Goal: Information Seeking & Learning: Learn about a topic

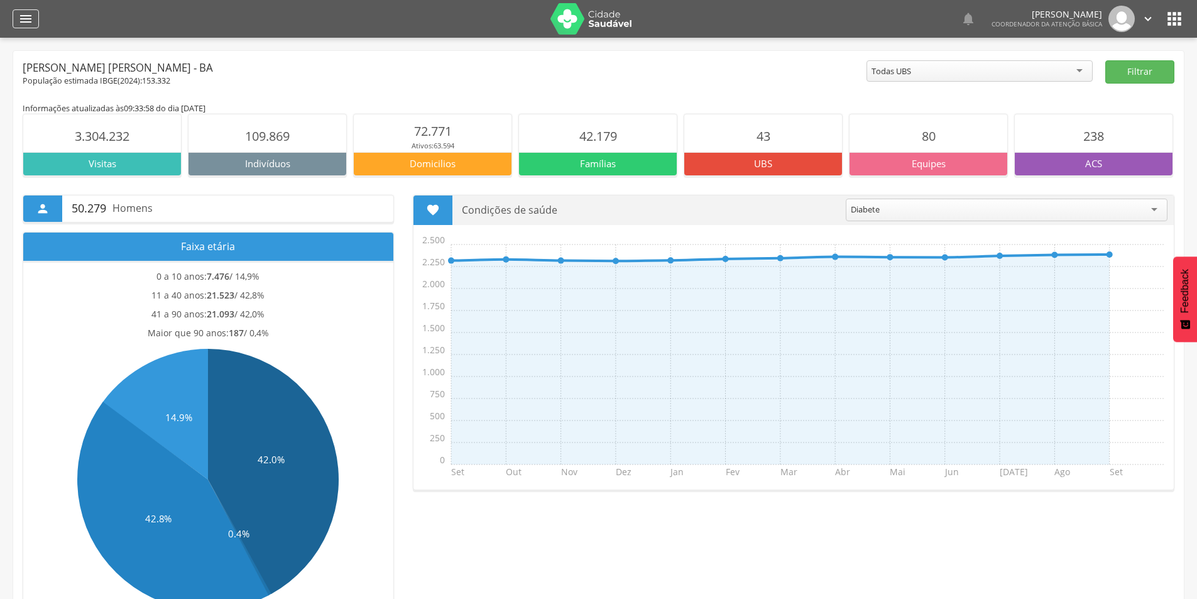
click at [32, 19] on icon "" at bounding box center [25, 18] width 15 height 15
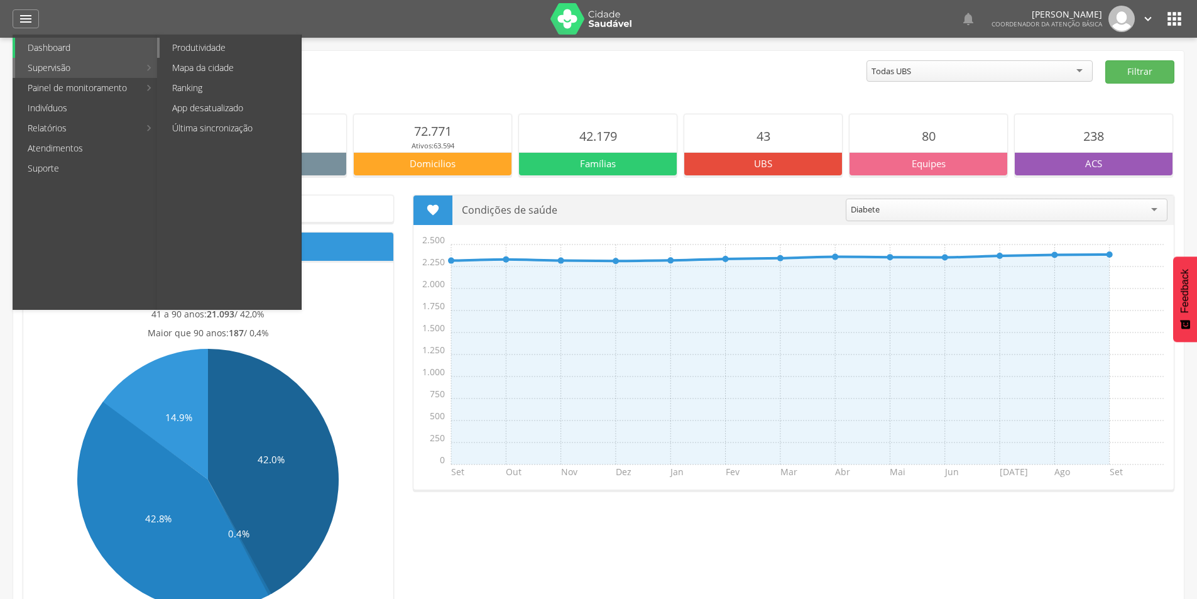
click at [226, 53] on link "Produtividade" at bounding box center [230, 48] width 141 height 20
type input "**********"
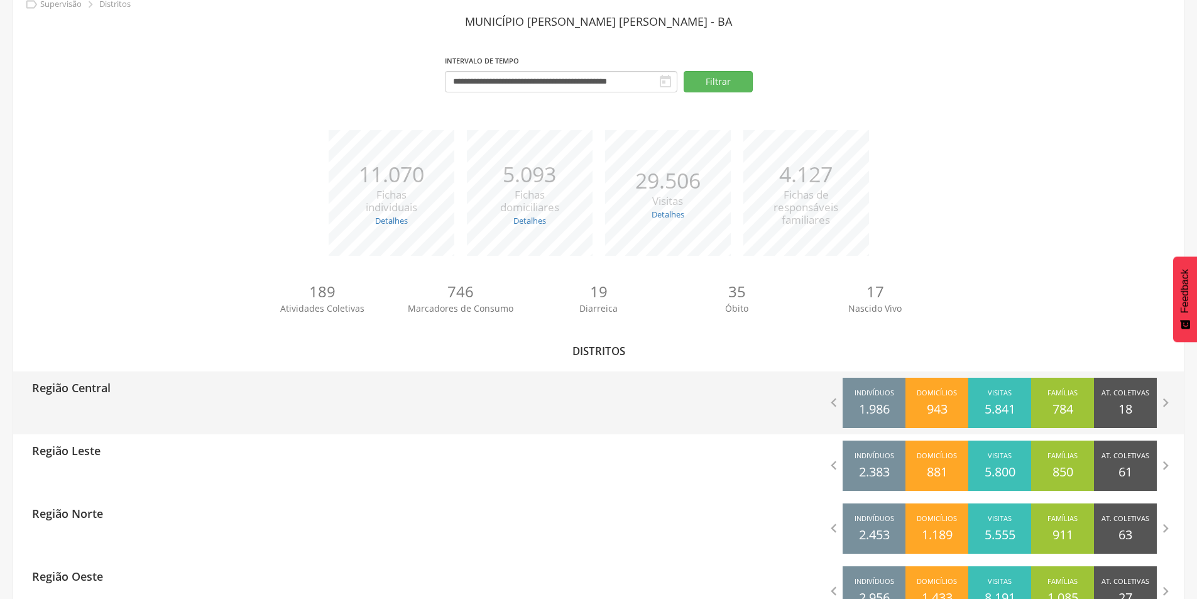
click at [85, 377] on p "Região Central" at bounding box center [71, 383] width 79 height 25
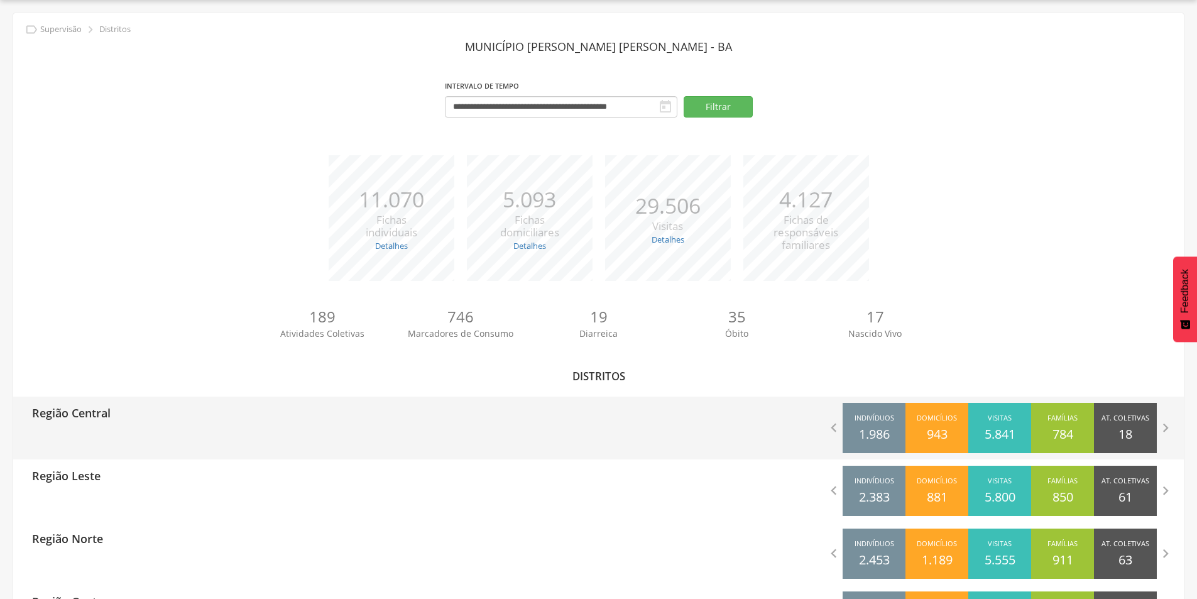
type input "**********"
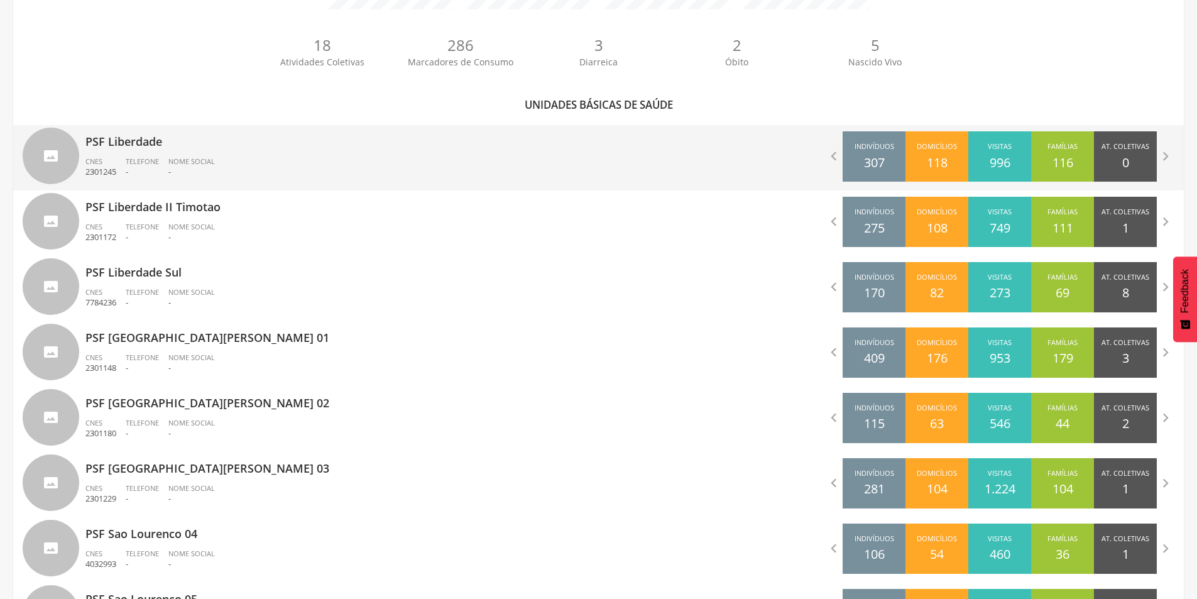
scroll to position [377, 0]
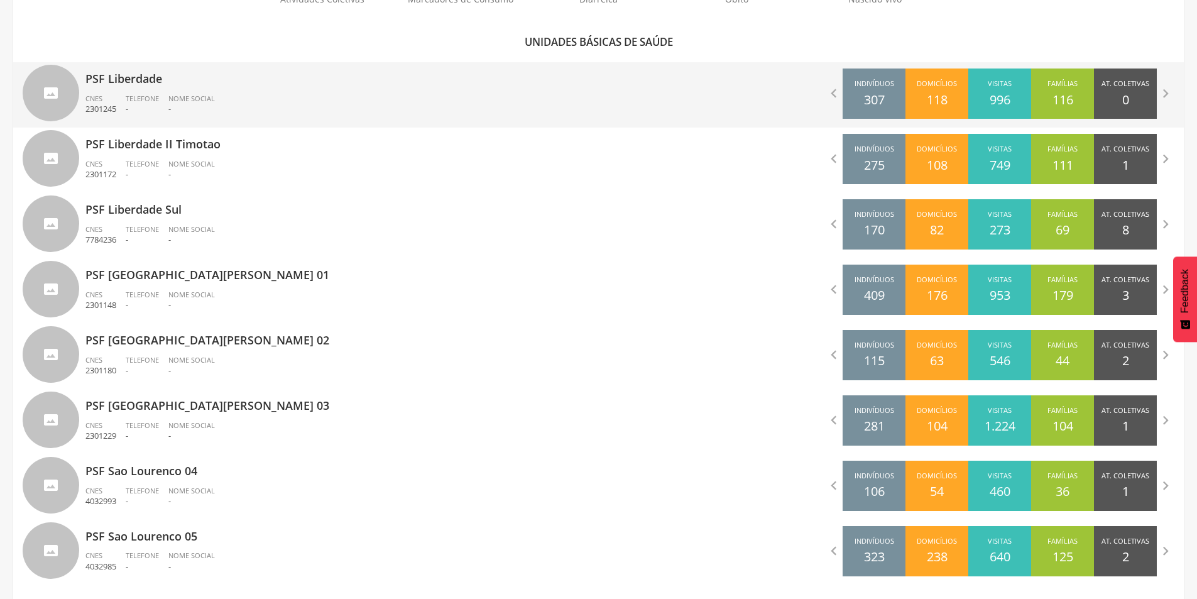
click at [180, 99] on span "Nome Social" at bounding box center [191, 98] width 47 height 9
type input "**********"
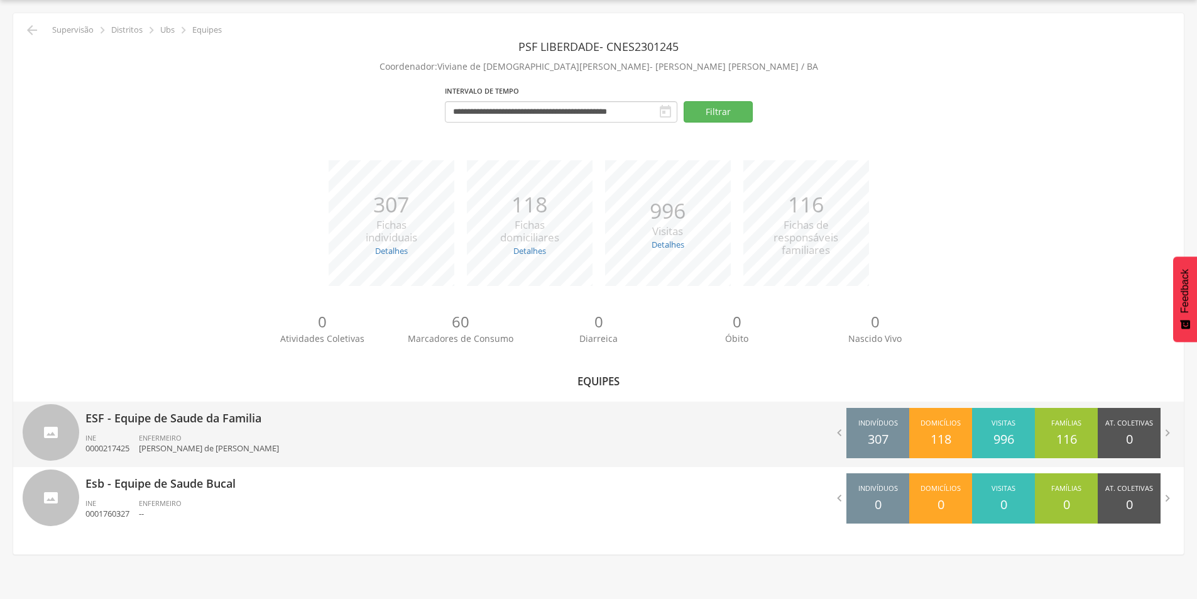
click at [175, 427] on div "ESF - Equipe de Saude da Familia INE 0000217425 ENFERMEIRO [PERSON_NAME] de [PE…" at bounding box center [337, 434] width 504 height 65
type input "**********"
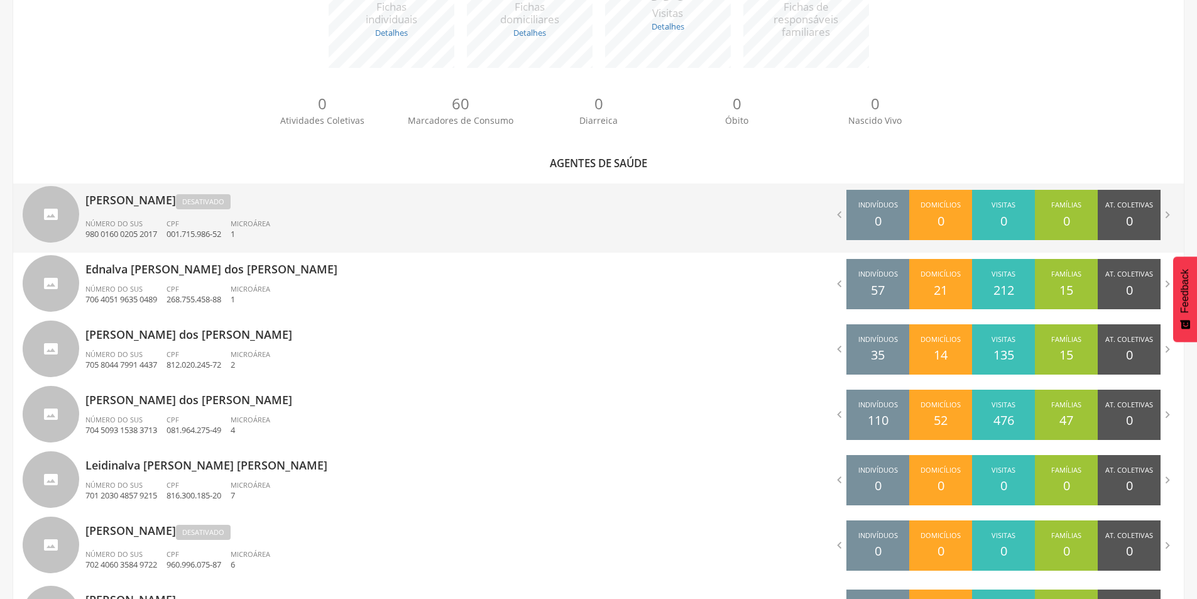
scroll to position [346, 0]
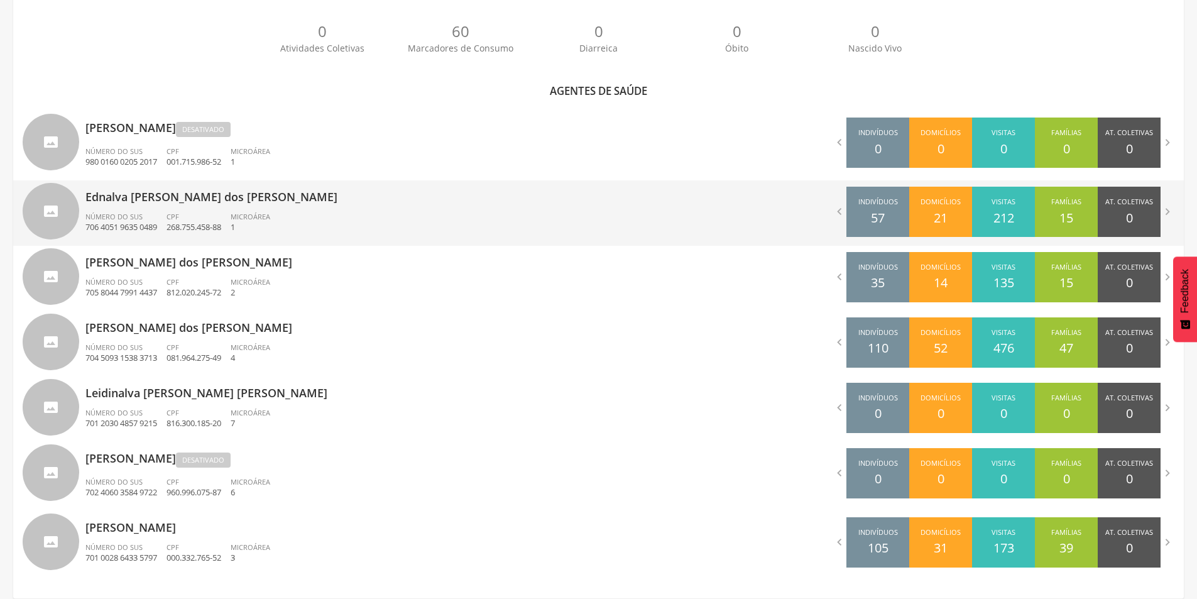
click at [101, 212] on span "Número do SUS" at bounding box center [113, 216] width 57 height 9
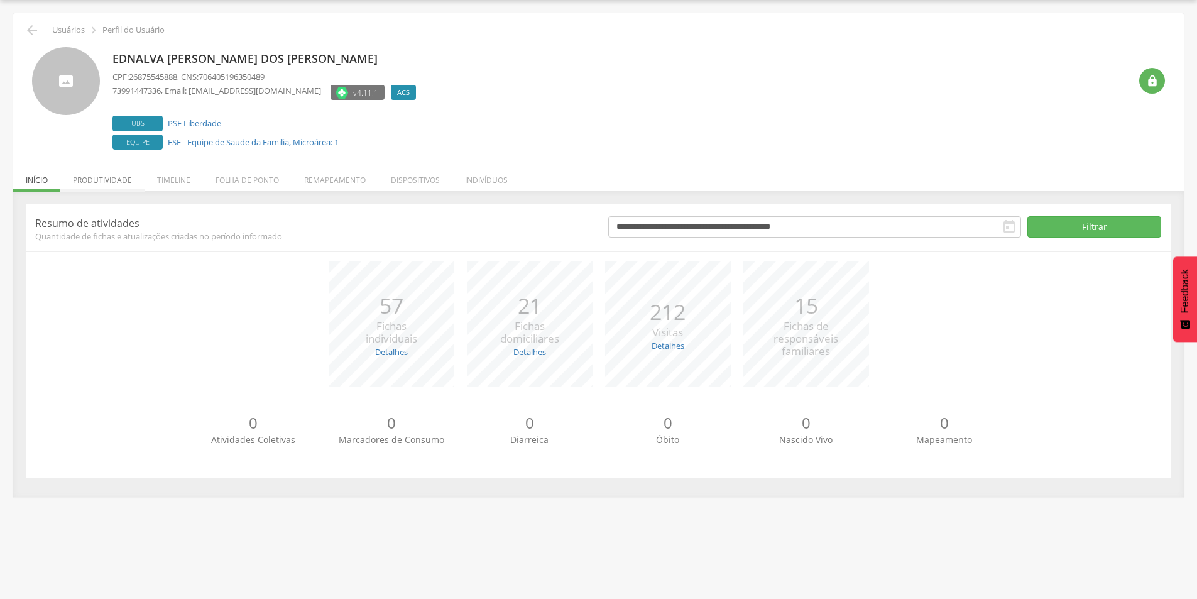
click at [98, 182] on li "Produtividade" at bounding box center [102, 177] width 84 height 30
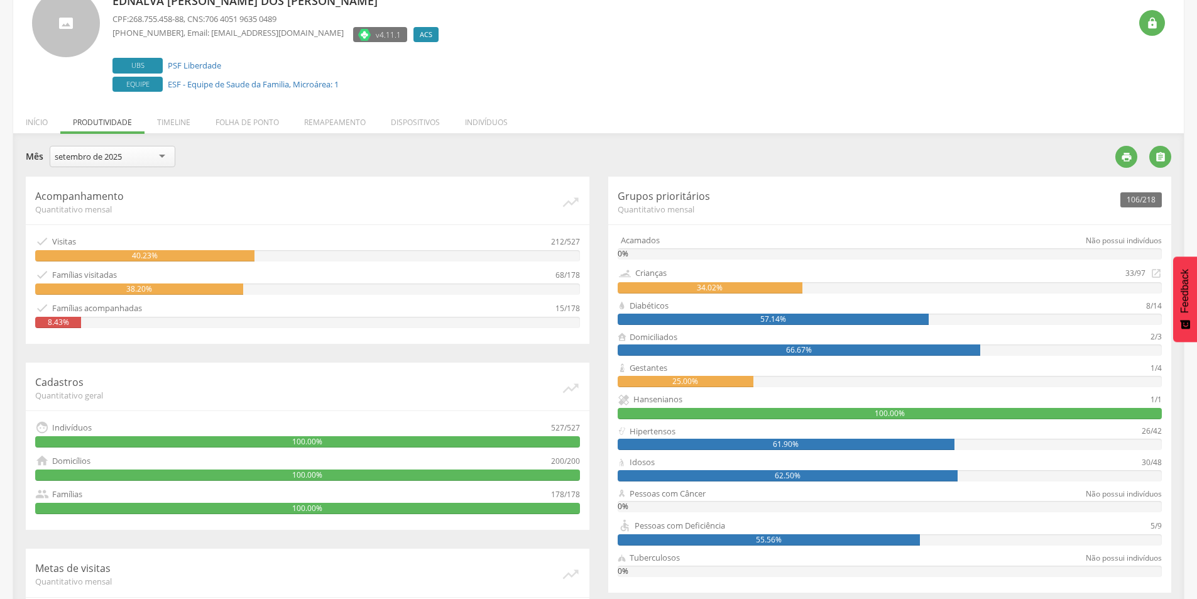
scroll to position [158, 0]
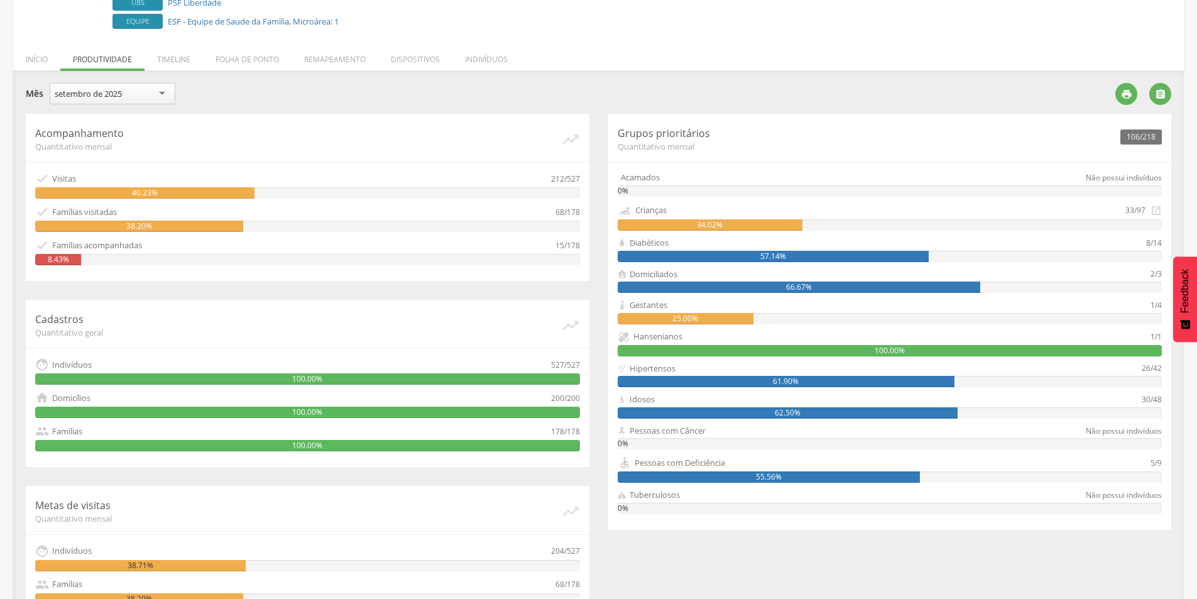
click at [118, 91] on div "setembro de 2025" at bounding box center [88, 93] width 67 height 11
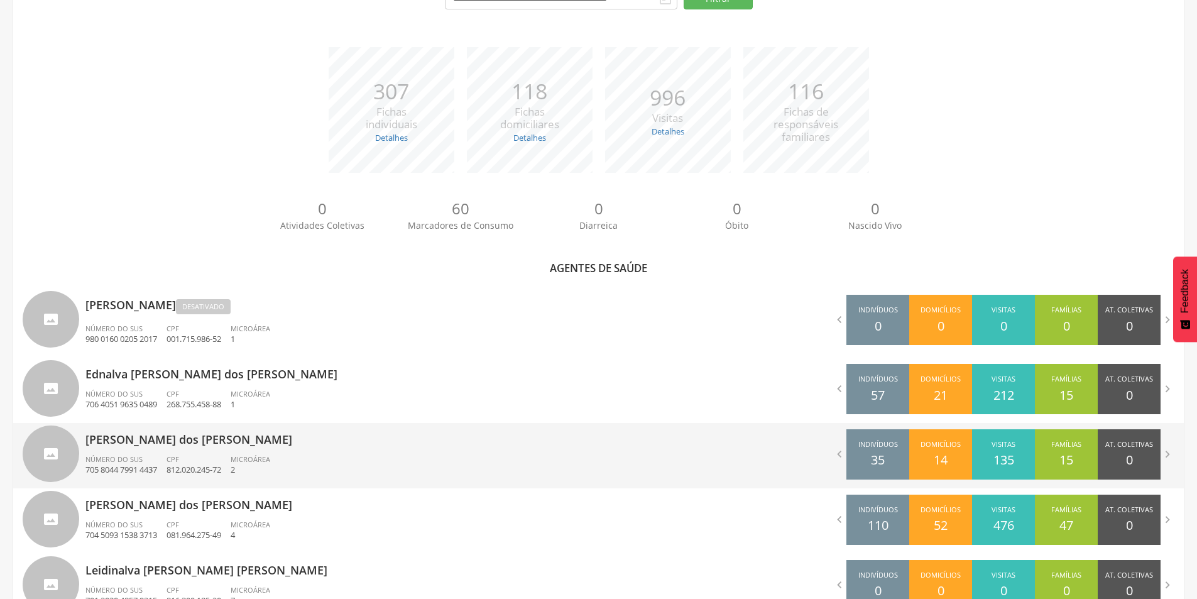
scroll to position [226, 0]
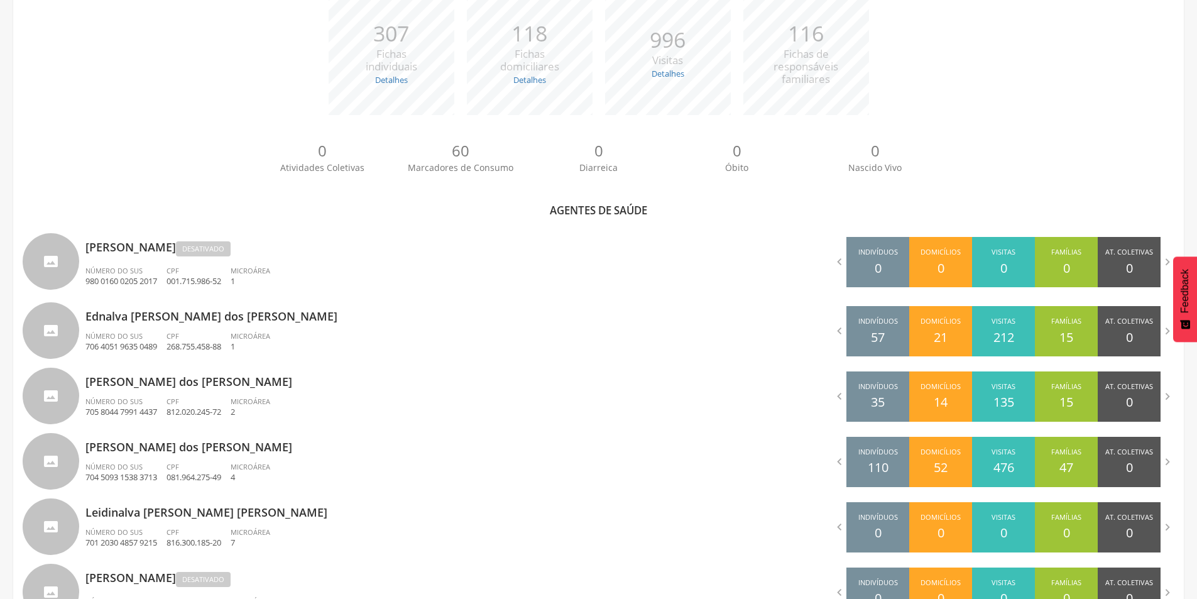
click at [197, 333] on div "CPF 268.755.458-88" at bounding box center [199, 341] width 64 height 21
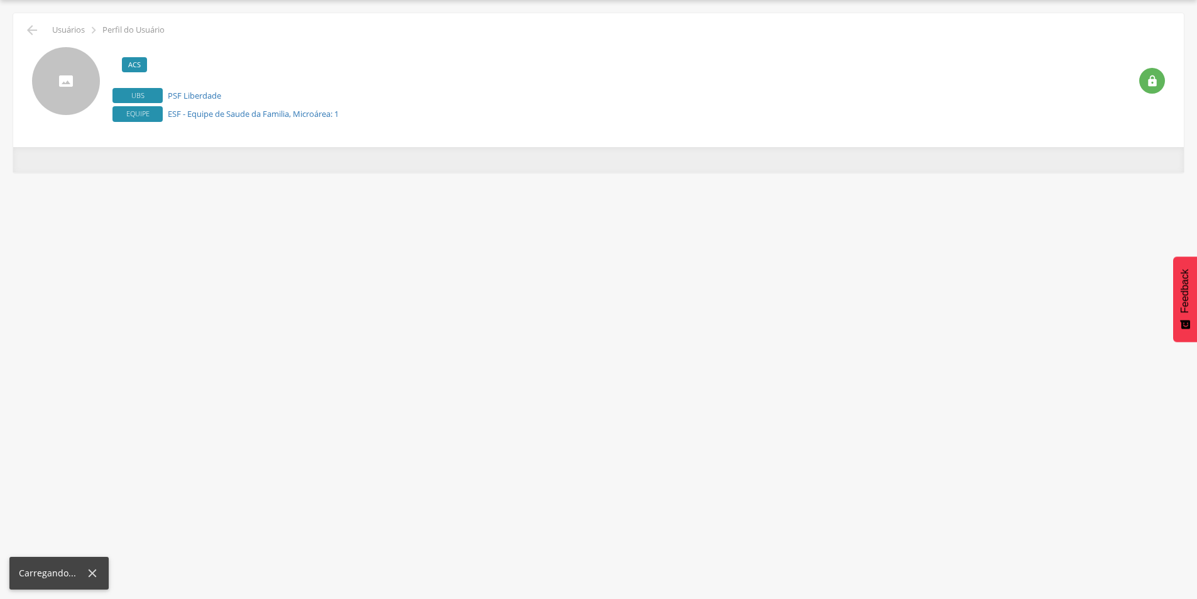
scroll to position [38, 0]
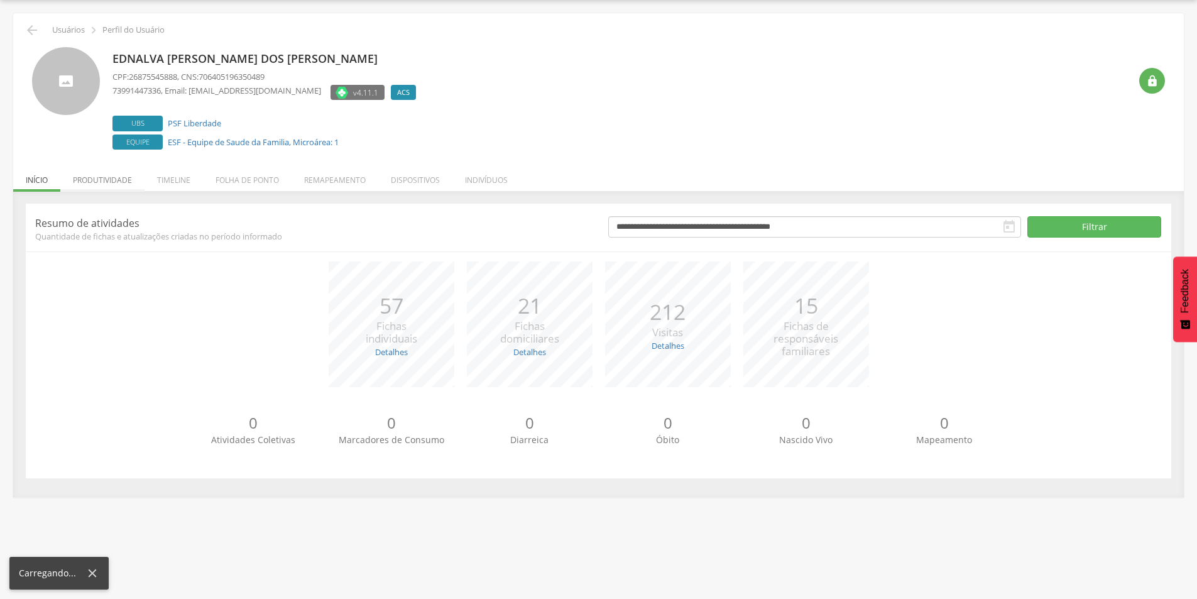
click at [116, 177] on li "Produtividade" at bounding box center [102, 177] width 84 height 30
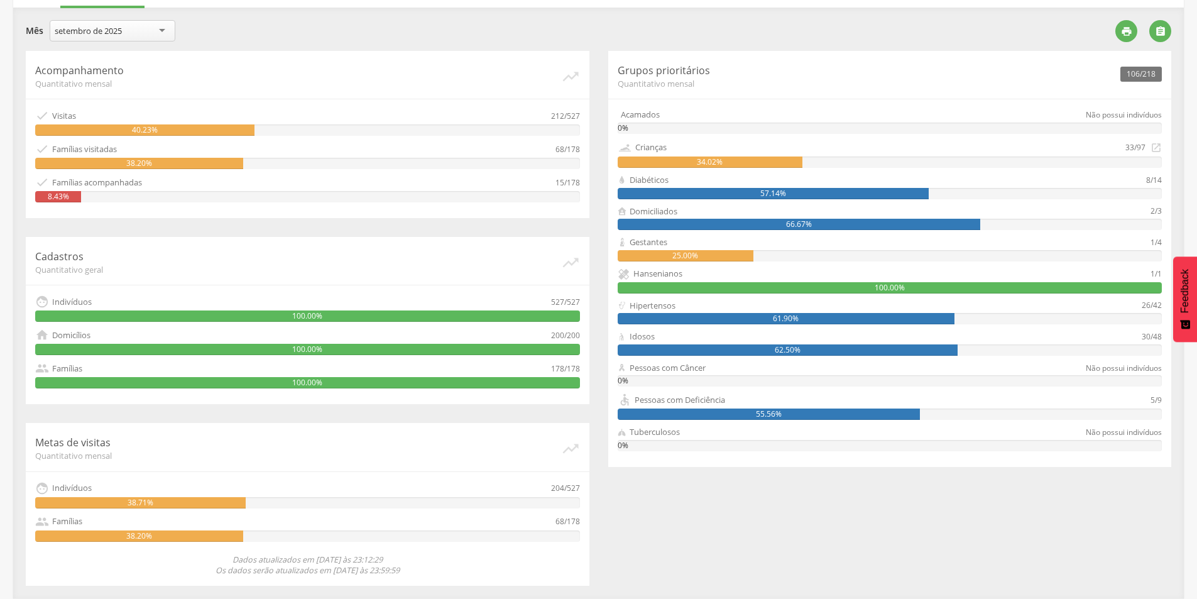
click at [137, 38] on div "setembro de 2025" at bounding box center [113, 30] width 126 height 21
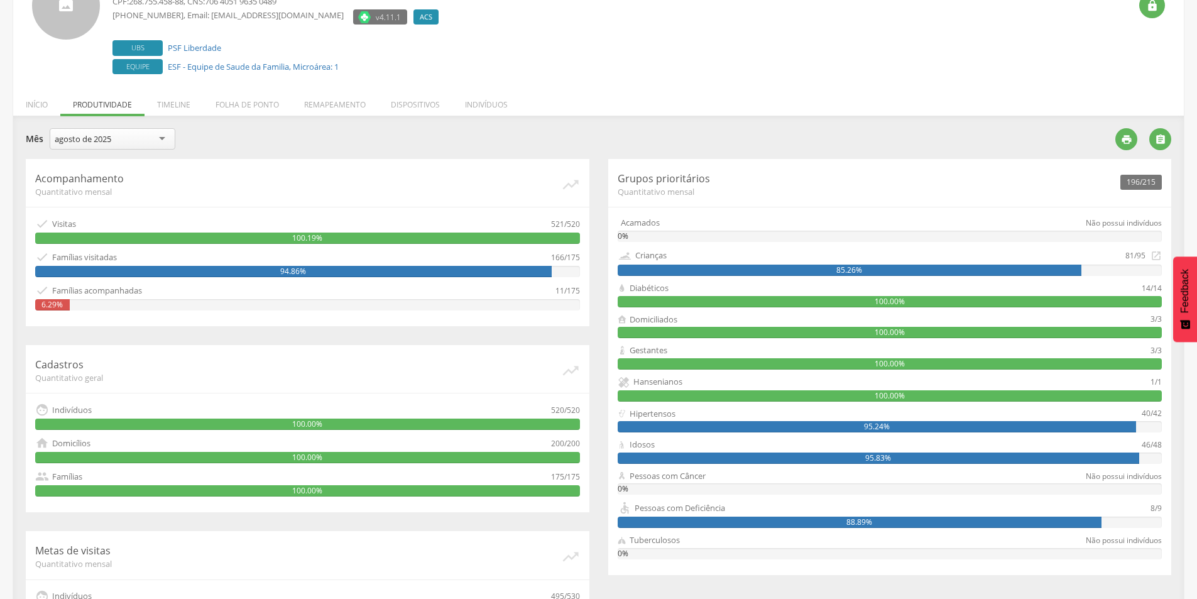
scroll to position [0, 0]
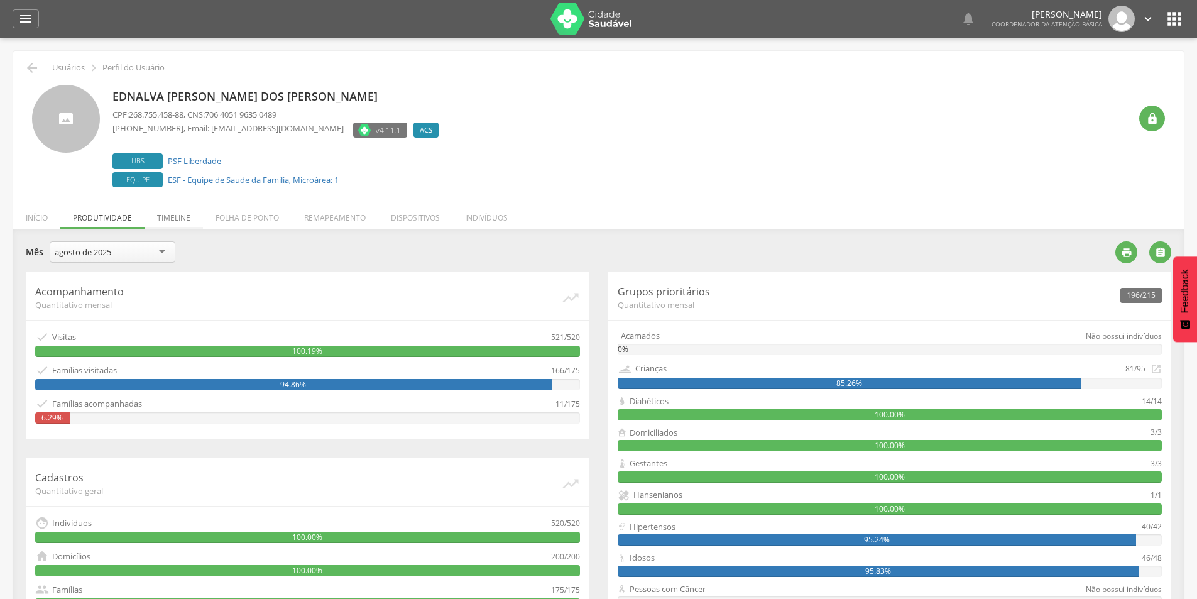
click at [178, 216] on li "Timeline" at bounding box center [174, 215] width 58 height 30
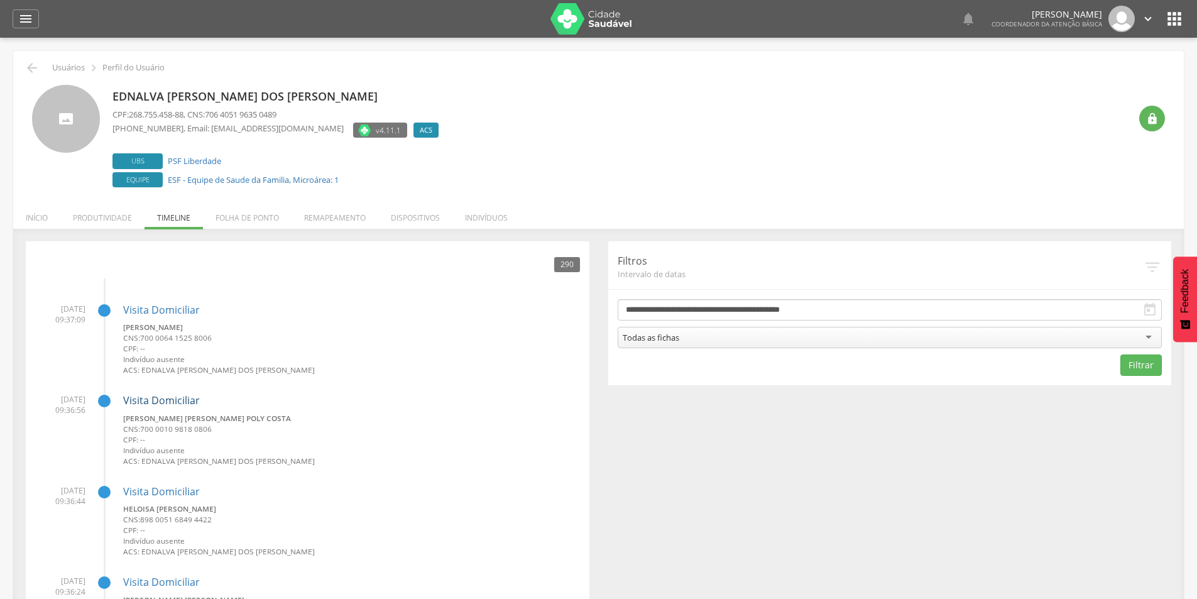
click at [178, 405] on link "Visita Domiciliar" at bounding box center [161, 400] width 77 height 14
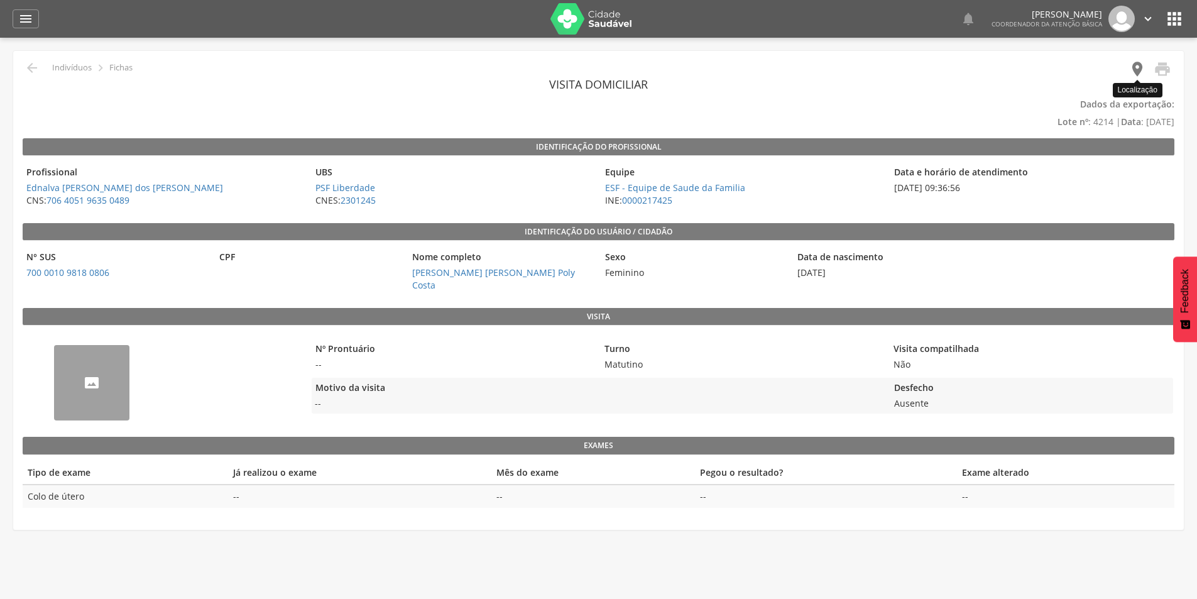
click at [1141, 72] on icon "" at bounding box center [1138, 69] width 18 height 18
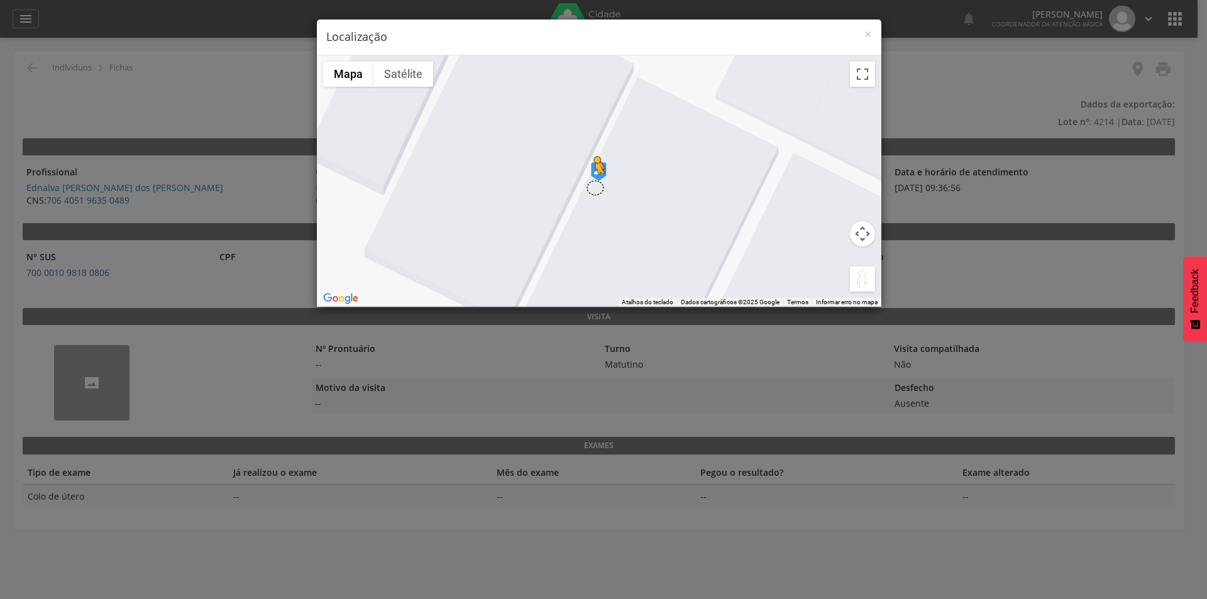
drag, startPoint x: 859, startPoint y: 275, endPoint x: 594, endPoint y: 187, distance: 278.8
click at [594, 187] on div "Pressione as teclas Alt + Enter para ativar o recurso de arrastar com o teclado…" at bounding box center [599, 180] width 564 height 251
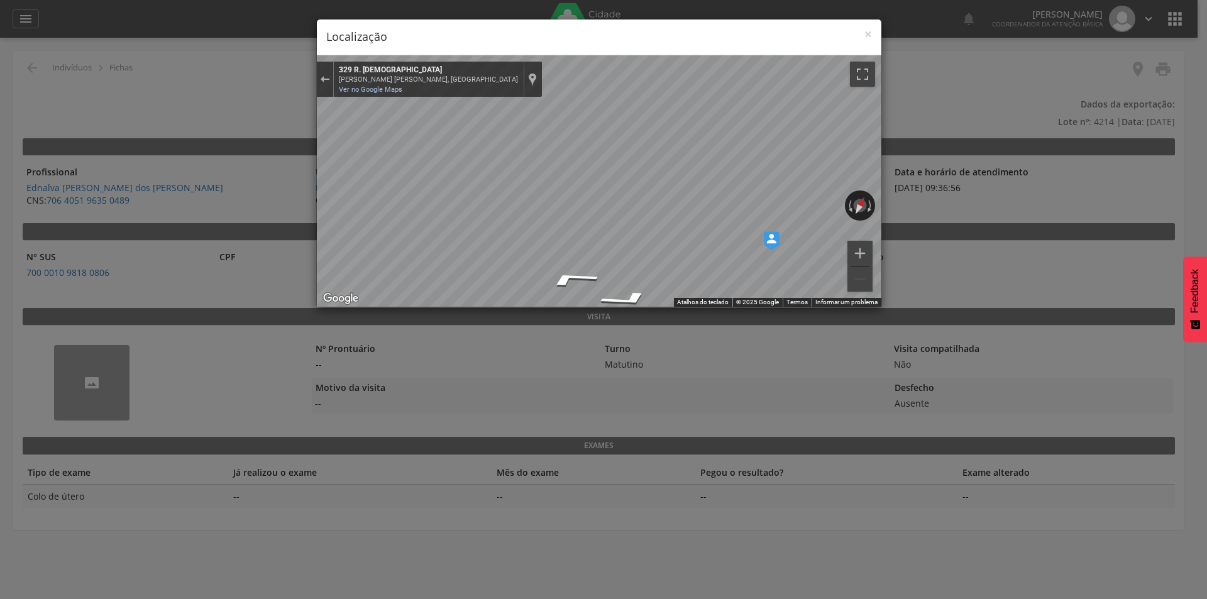
click at [872, 35] on div "× Localização" at bounding box center [599, 37] width 564 height 36
click at [865, 35] on span "×" at bounding box center [868, 34] width 8 height 18
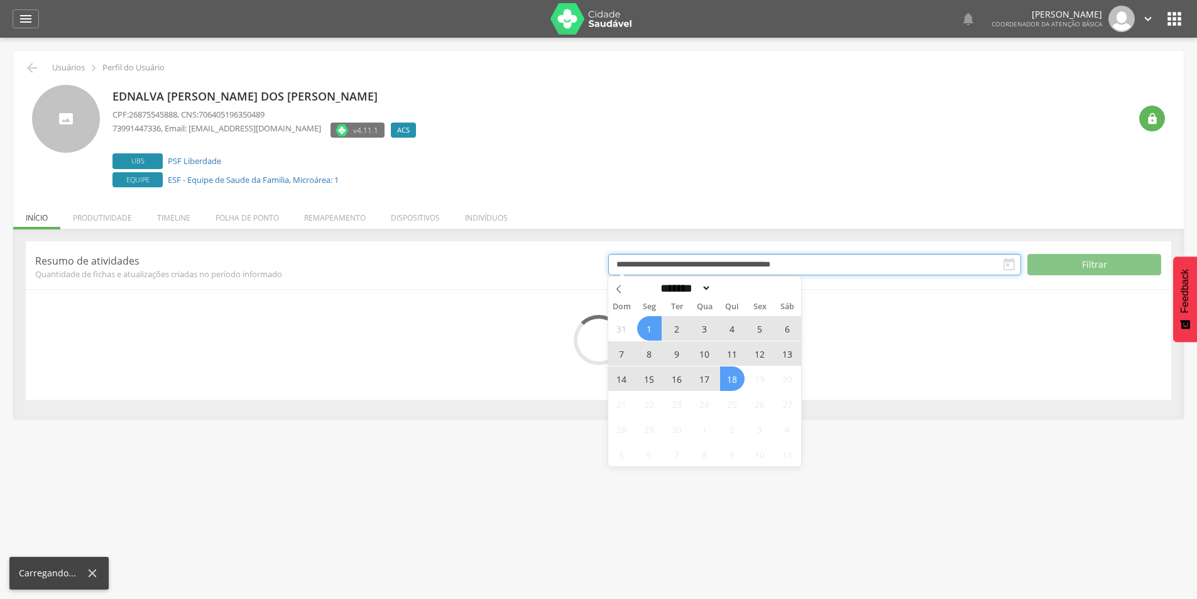
click at [764, 270] on input "**********" at bounding box center [815, 264] width 414 height 21
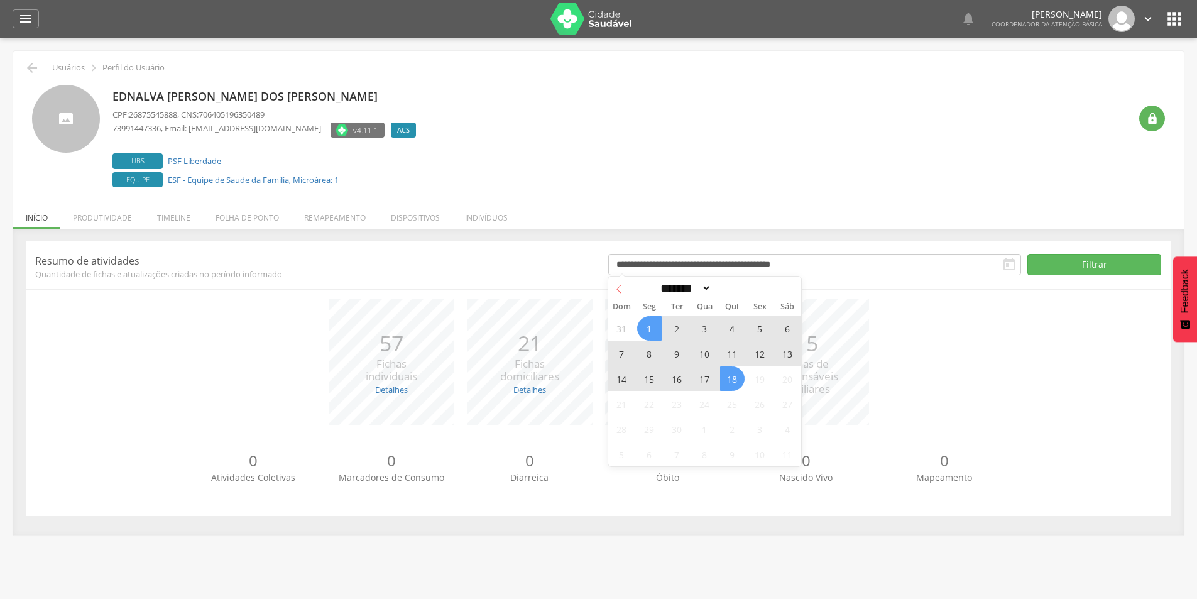
click at [615, 287] on icon at bounding box center [619, 289] width 9 height 9
select select "*"
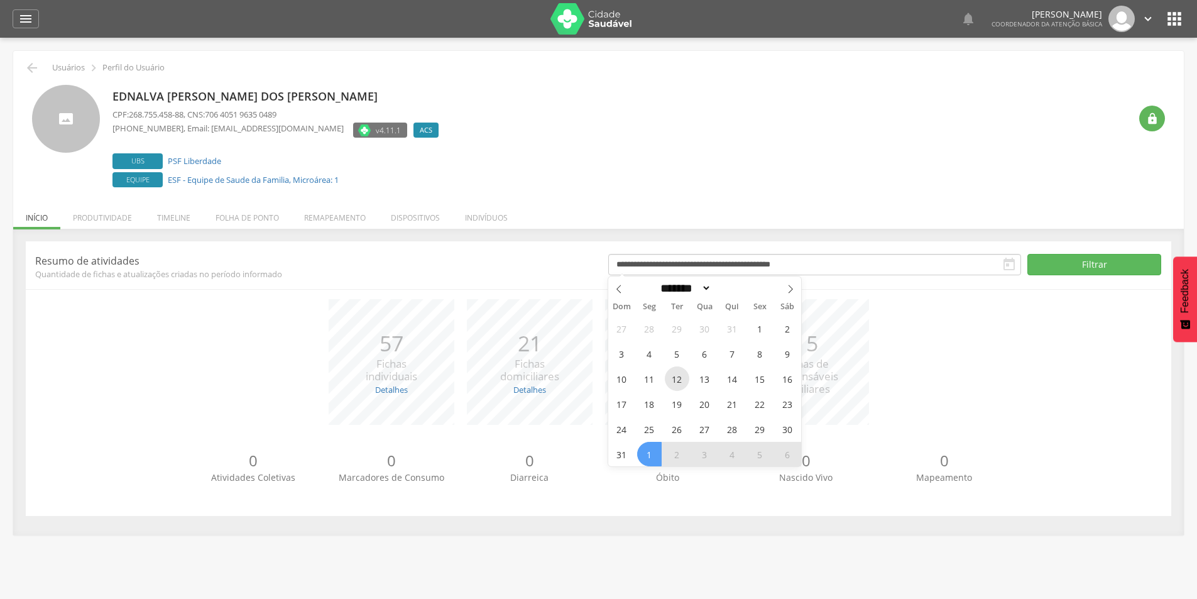
click at [674, 371] on span "12" at bounding box center [677, 378] width 25 height 25
type input "**********"
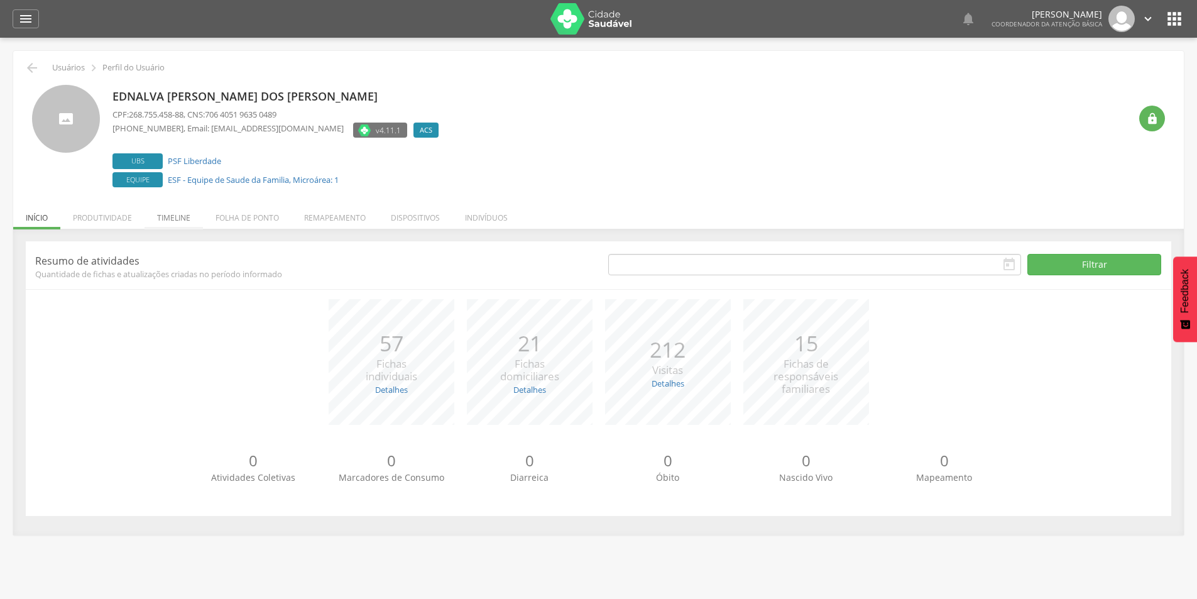
click at [176, 215] on li "Timeline" at bounding box center [174, 215] width 58 height 30
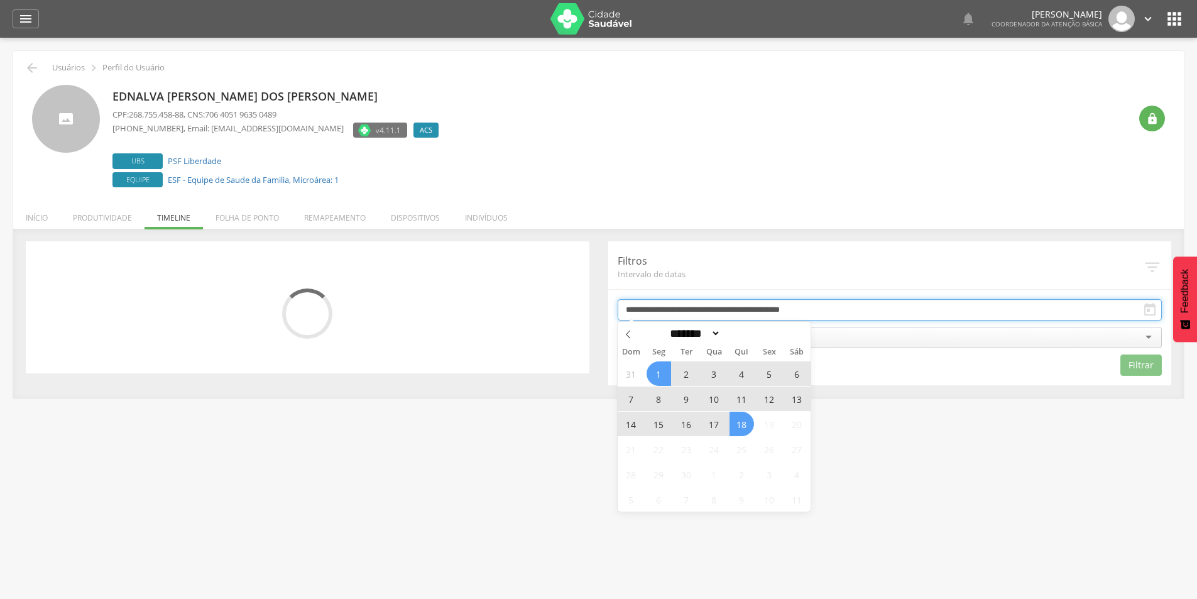
click at [950, 314] on input "**********" at bounding box center [890, 309] width 545 height 21
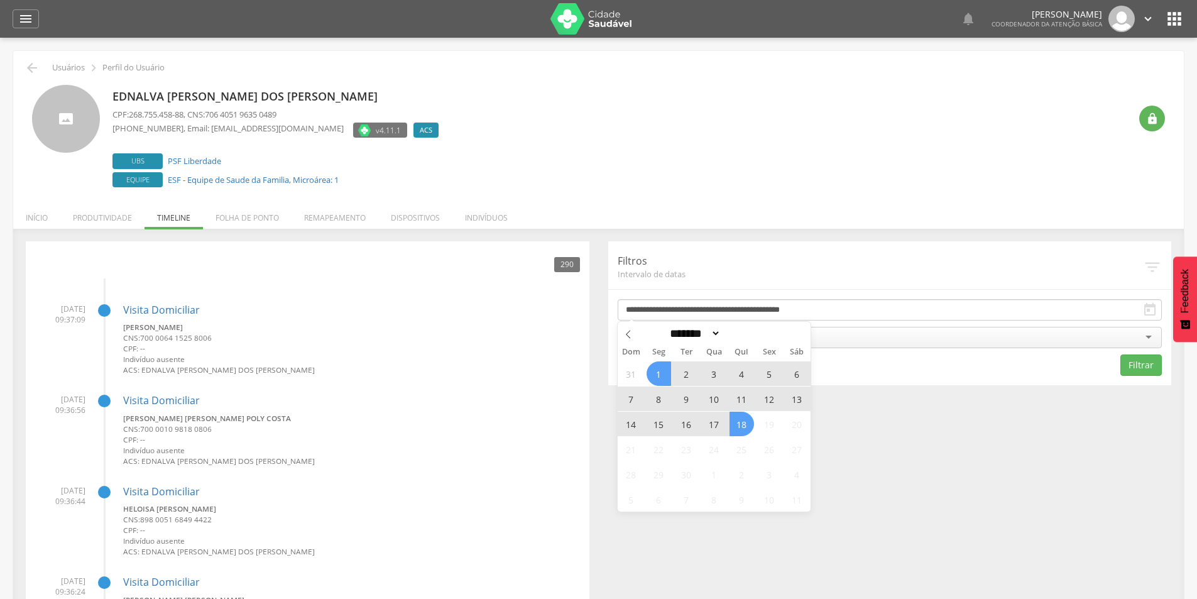
click at [709, 398] on span "10" at bounding box center [714, 399] width 25 height 25
click at [656, 369] on span "1" at bounding box center [659, 373] width 25 height 25
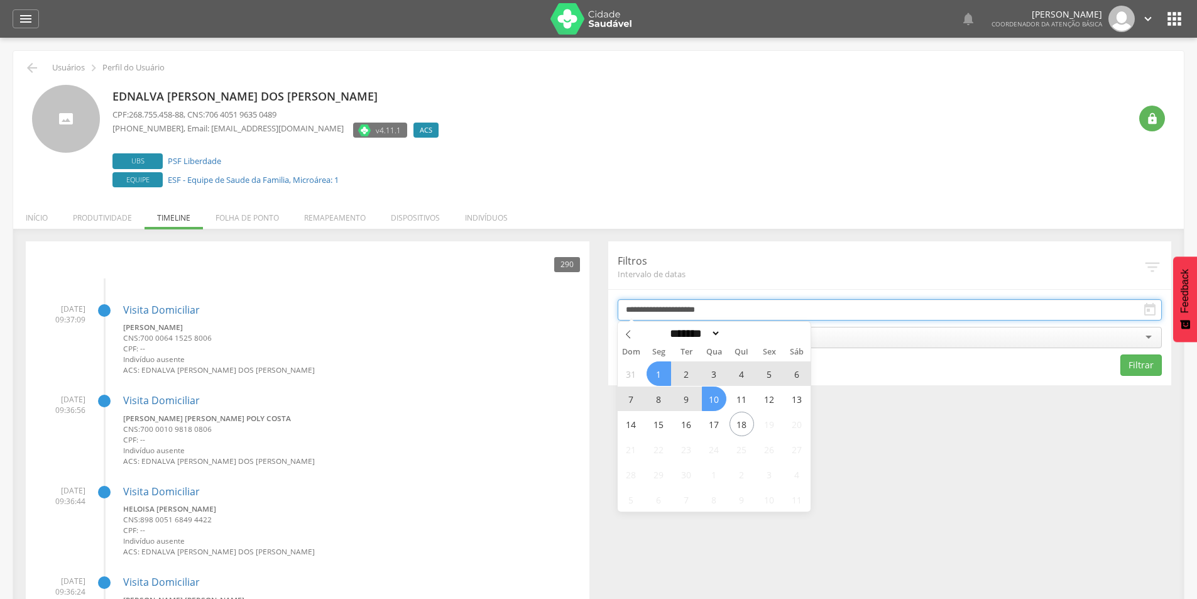
type input "**********"
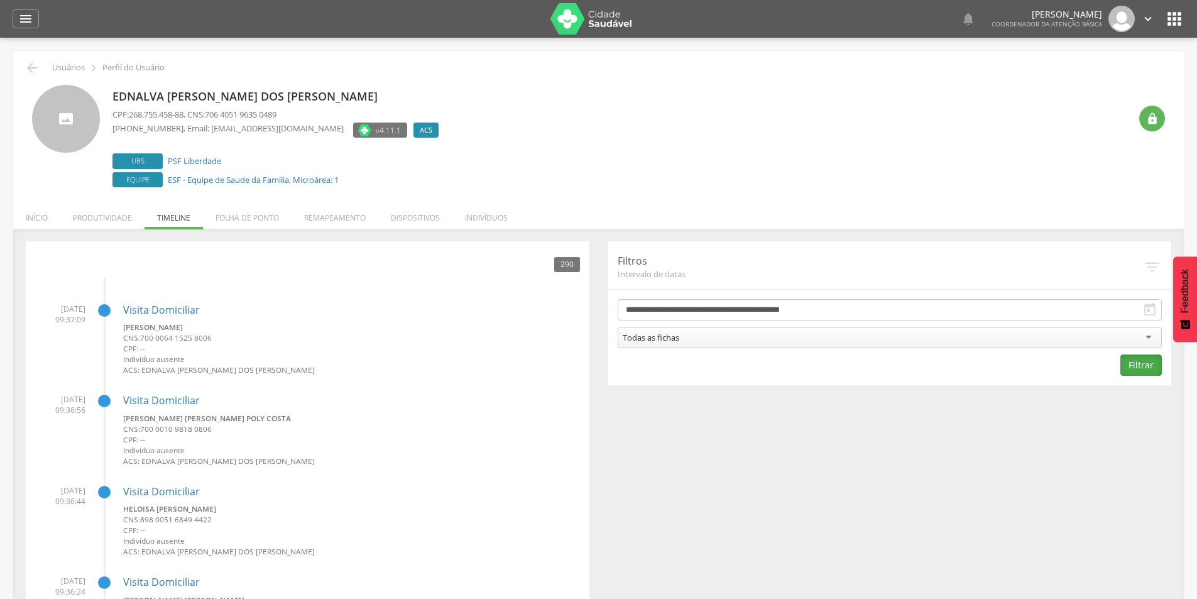
click at [1142, 371] on button "Filtrar" at bounding box center [1141, 364] width 41 height 21
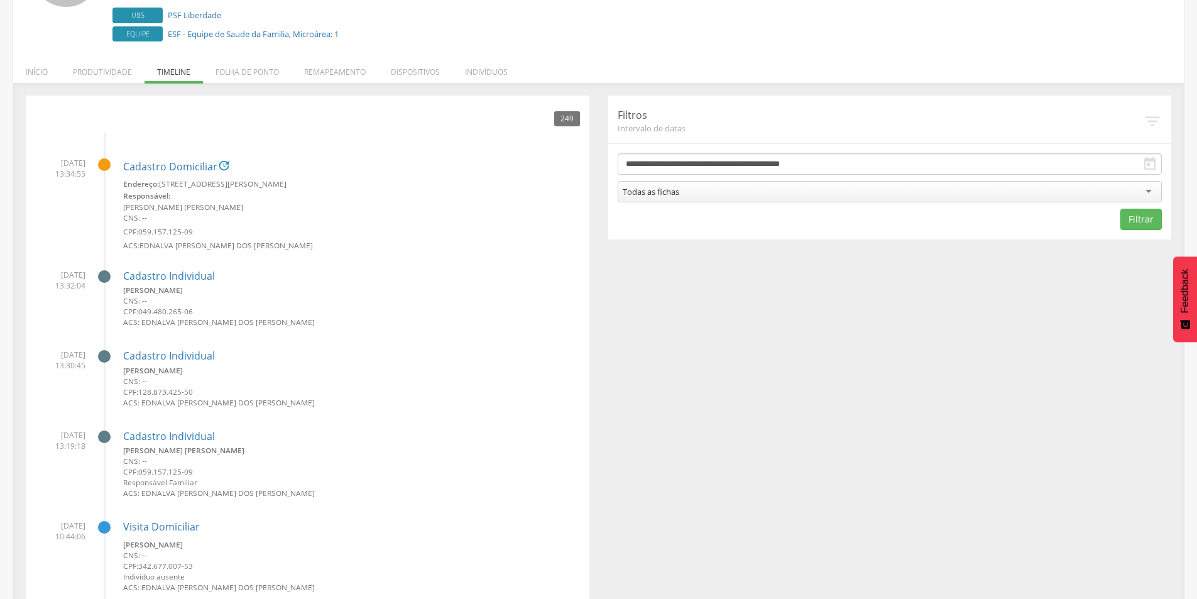
scroll to position [189, 0]
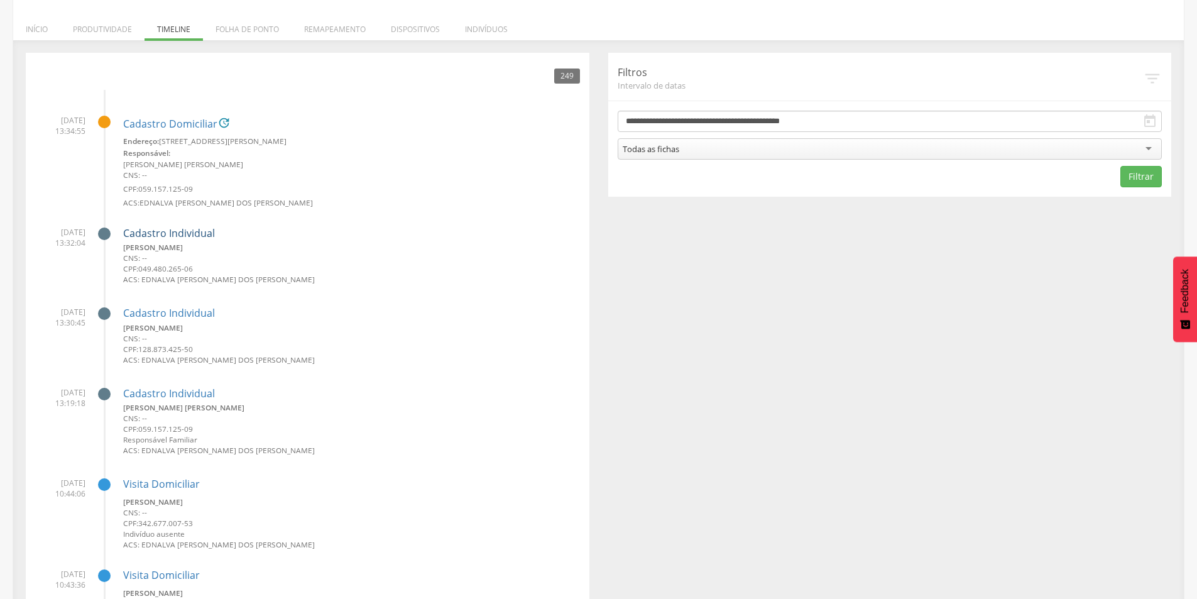
click at [177, 229] on link "Cadastro Individual" at bounding box center [169, 233] width 92 height 11
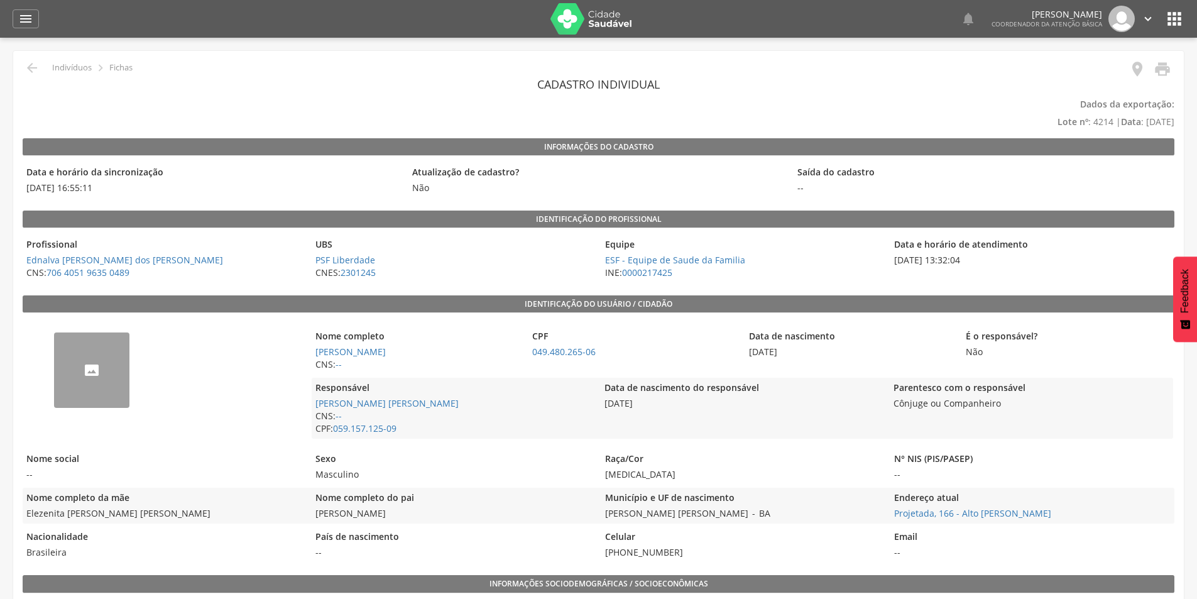
type input "**********"
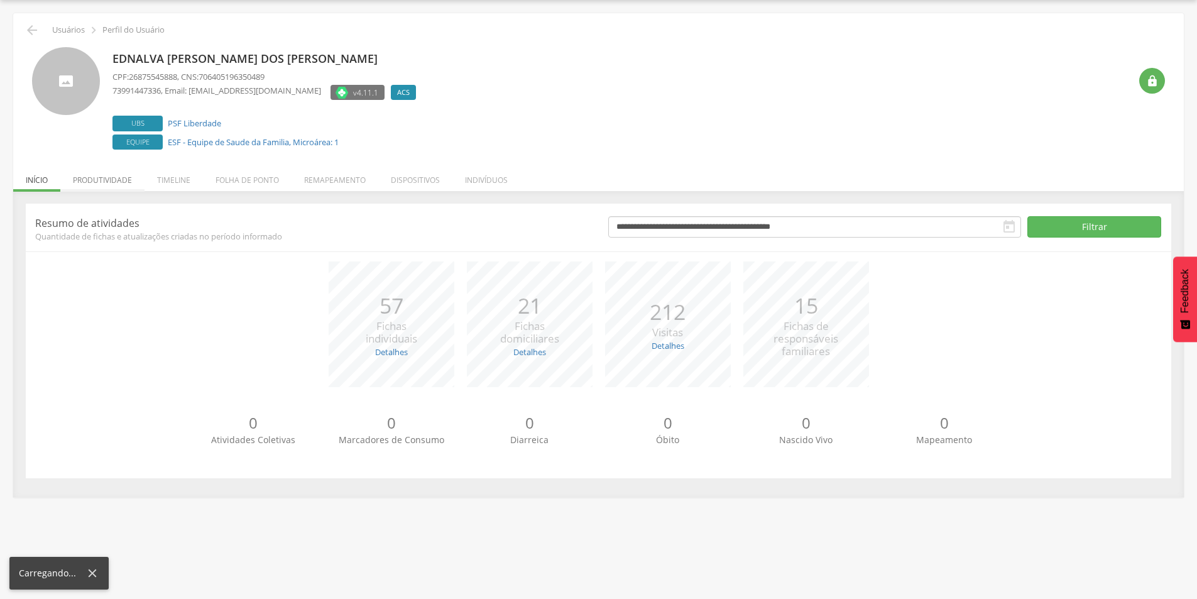
click at [92, 178] on li "Produtividade" at bounding box center [102, 177] width 84 height 30
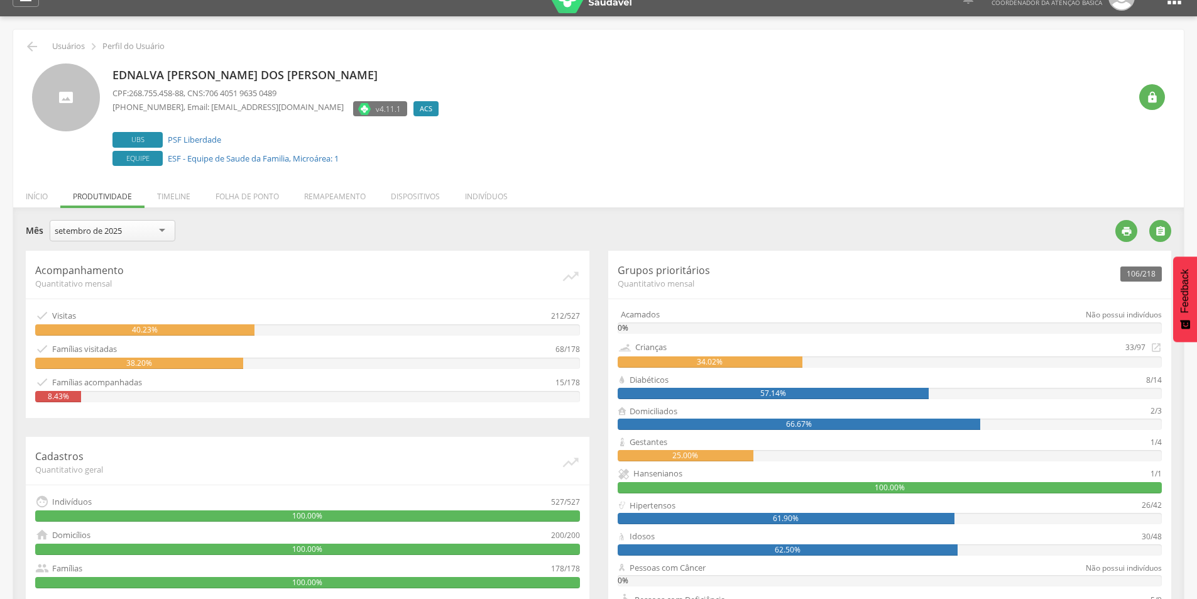
scroll to position [0, 0]
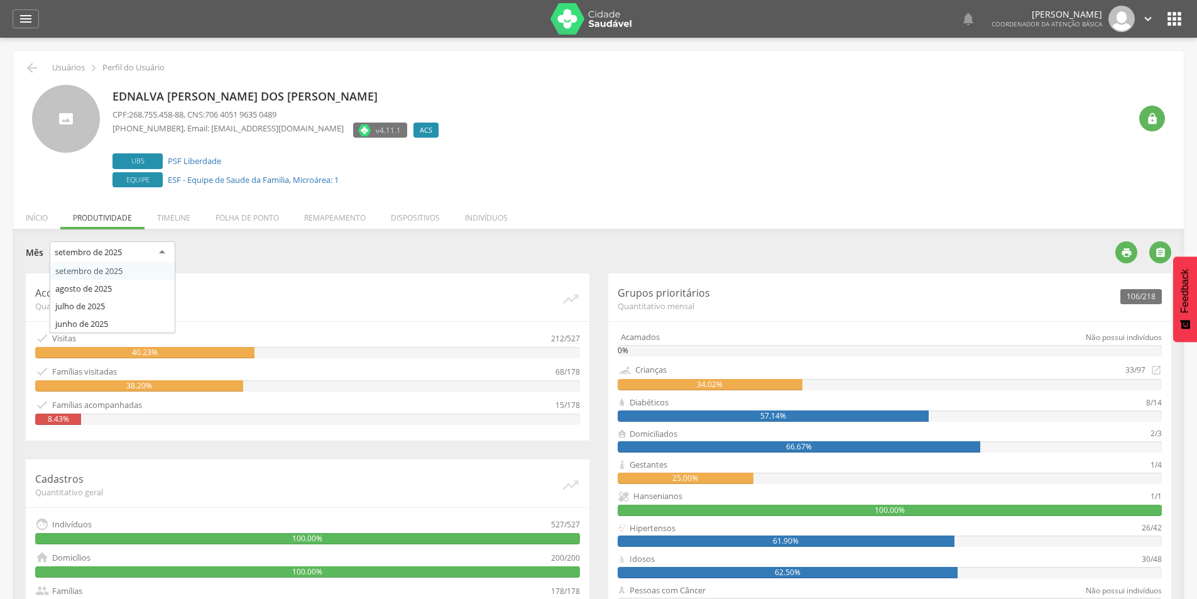
click at [136, 251] on div "setembro de 2025" at bounding box center [113, 252] width 126 height 23
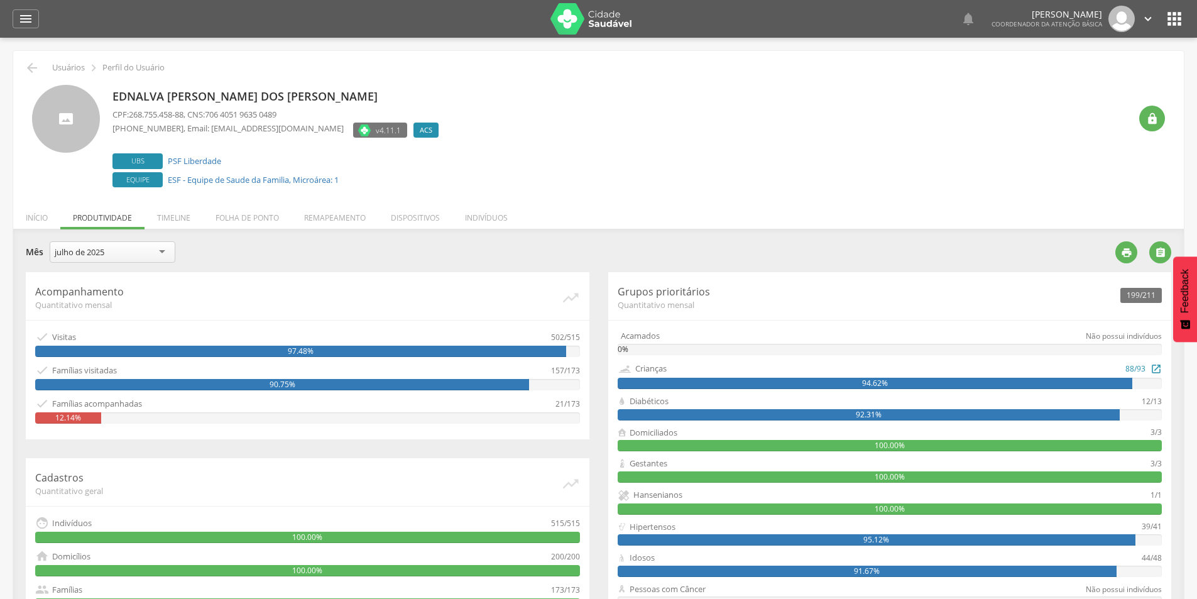
click at [731, 378] on div "94.62%" at bounding box center [875, 383] width 515 height 11
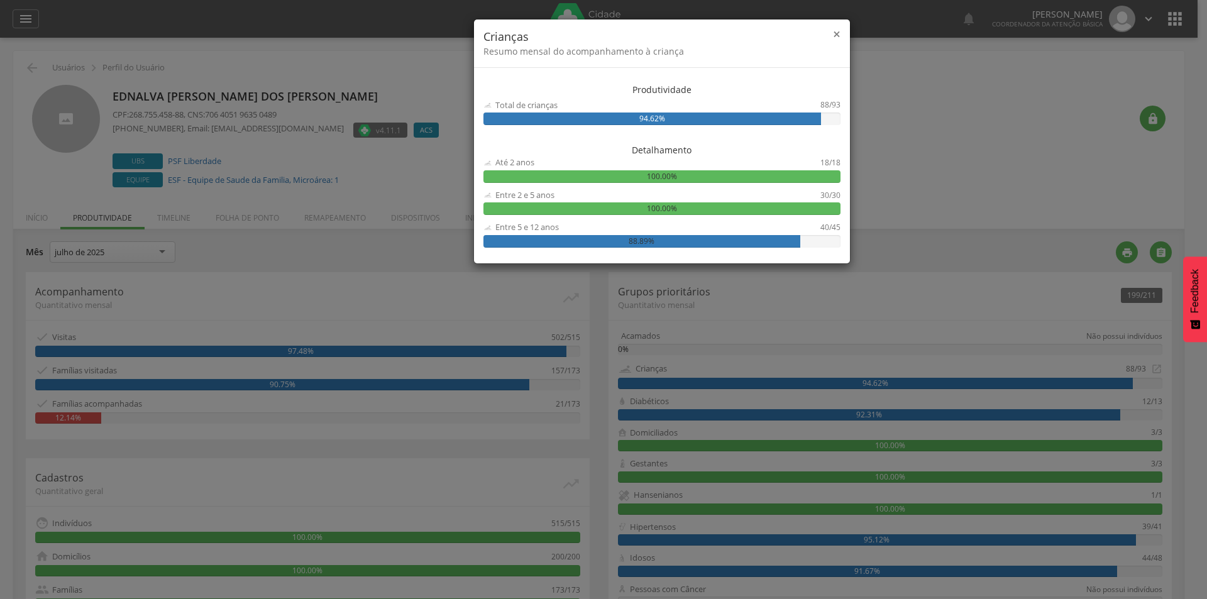
click at [838, 34] on span "×" at bounding box center [837, 34] width 8 height 18
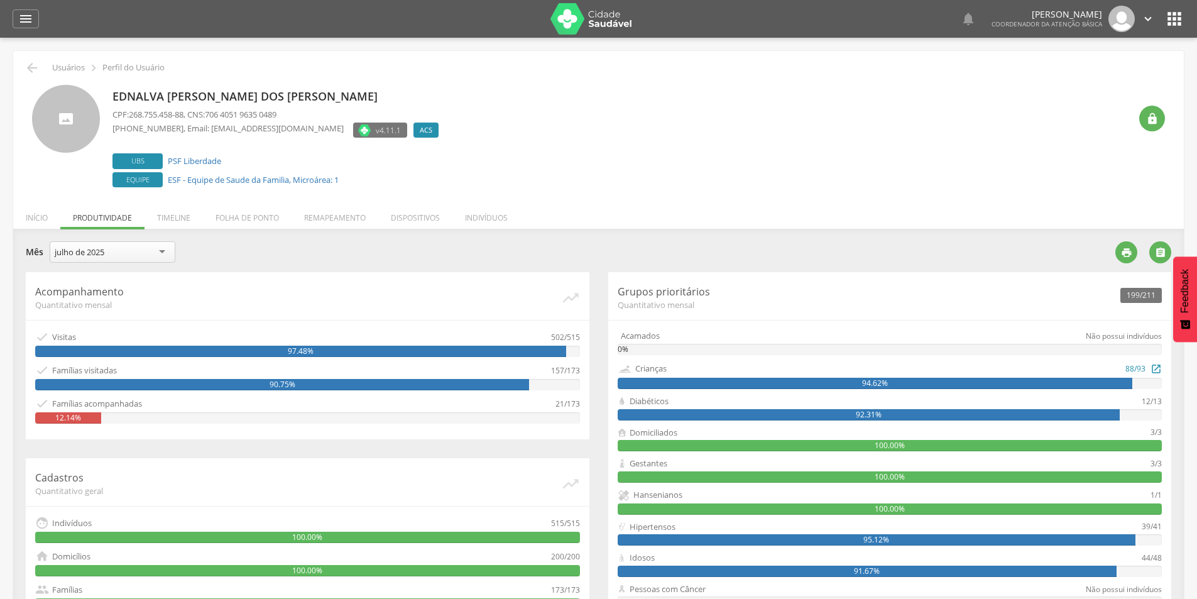
click at [635, 366] on div "Crianças" at bounding box center [650, 369] width 31 height 12
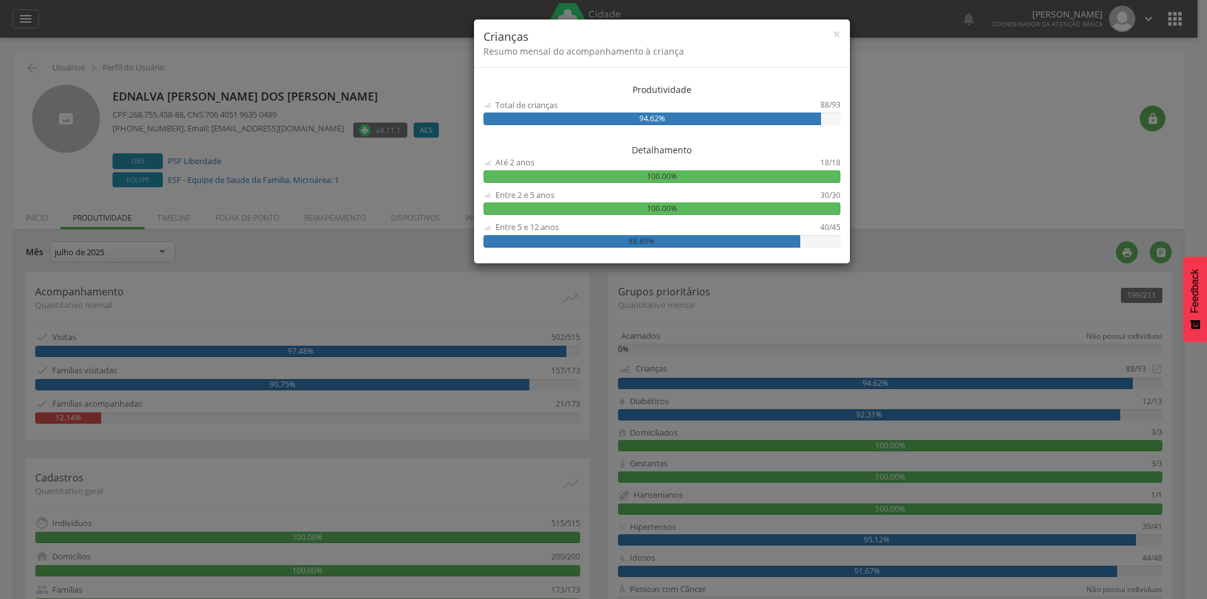
click at [413, 68] on div "× Crianças Resumo mensal do acompanhamento à criança Produtividade Total de cri…" at bounding box center [603, 299] width 1207 height 599
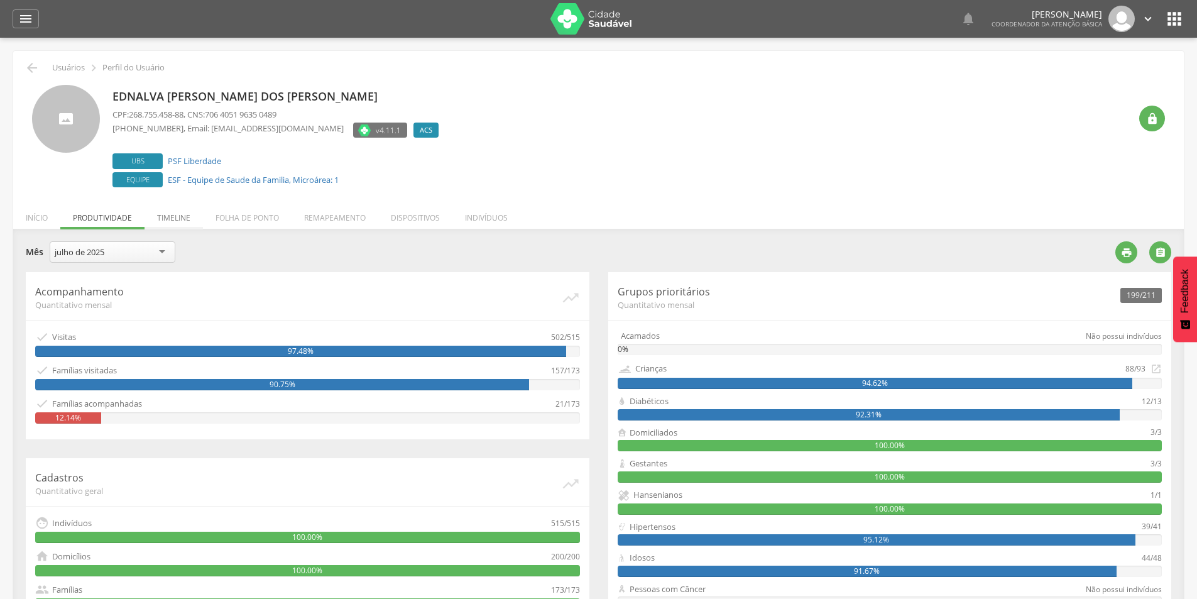
click at [178, 214] on li "Timeline" at bounding box center [174, 215] width 58 height 30
